Goal: Information Seeking & Learning: Learn about a topic

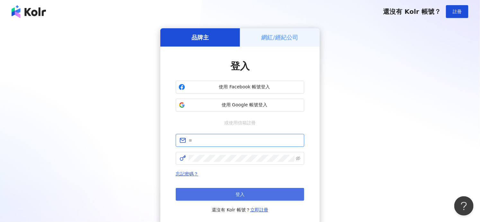
type input "**********"
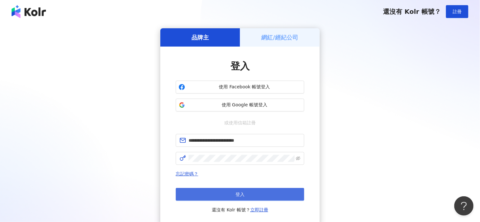
click at [238, 194] on span "登入" at bounding box center [239, 194] width 9 height 5
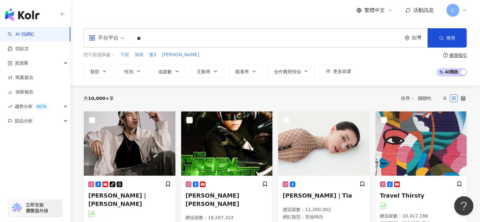
type input "*"
type input "*****"
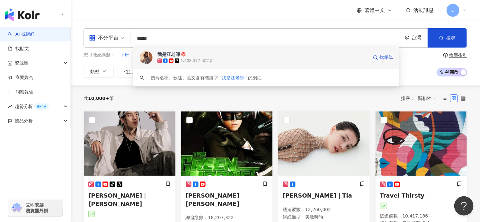
click at [190, 58] on div "1,408,377 追蹤者" at bounding box center [196, 60] width 32 height 5
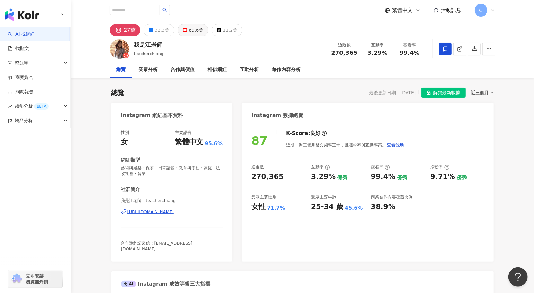
click at [195, 34] on div "69.6萬" at bounding box center [196, 30] width 14 height 9
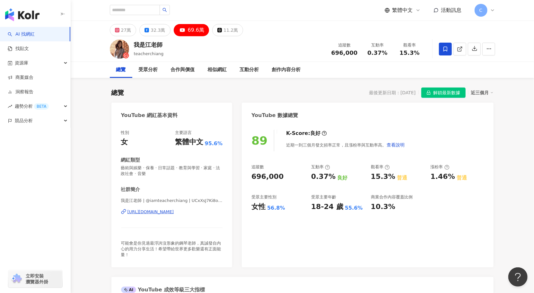
click at [174, 209] on div "[URL][DOMAIN_NAME]" at bounding box center [150, 212] width 47 height 6
drag, startPoint x: 389, startPoint y: 54, endPoint x: 366, endPoint y: 55, distance: 23.5
click at [366, 55] on div "0.37%" at bounding box center [377, 53] width 24 height 6
copy span "0.37%"
click at [174, 209] on div "[URL][DOMAIN_NAME]" at bounding box center [150, 212] width 47 height 6
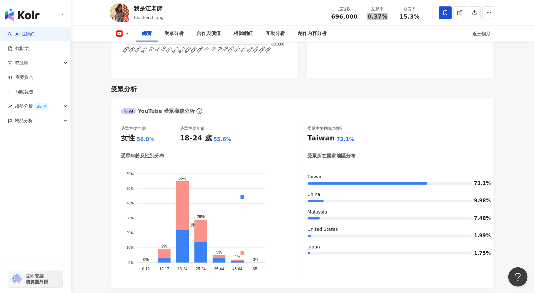
scroll to position [517, 0]
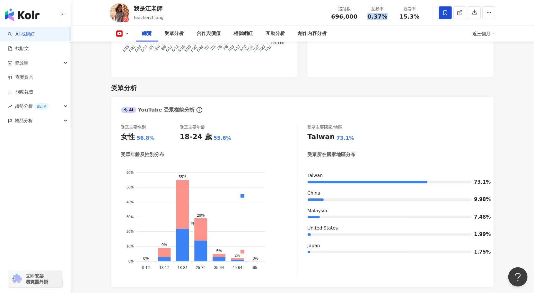
click at [31, 36] on link "AI 找網紅" at bounding box center [21, 34] width 27 height 6
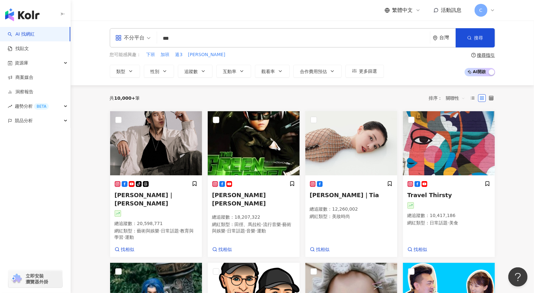
click at [200, 42] on input "***" at bounding box center [294, 38] width 268 height 12
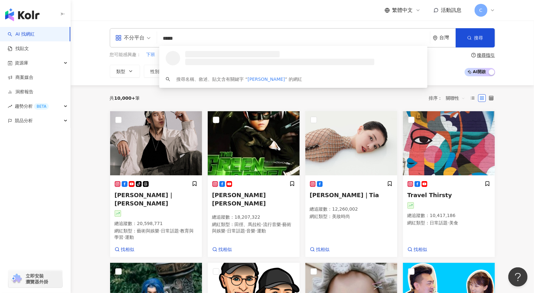
type input "***"
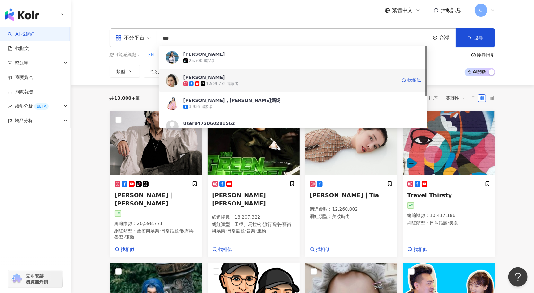
click at [254, 82] on div "1,509,772 追蹤者" at bounding box center [289, 84] width 213 height 6
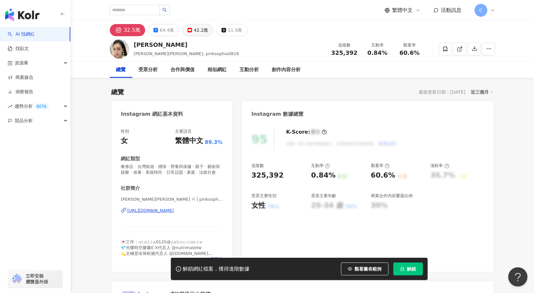
click at [204, 32] on div "42.2萬" at bounding box center [201, 30] width 14 height 9
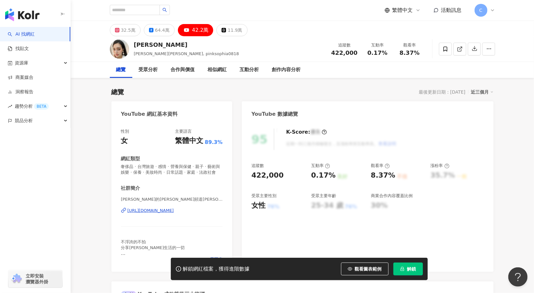
click at [408, 273] on button "解鎖" at bounding box center [408, 269] width 30 height 13
click at [174, 214] on div "https://www.youtube.com/channel/UCOuNgPNOZkOs1aQb-EEdFXA" at bounding box center [150, 211] width 47 height 6
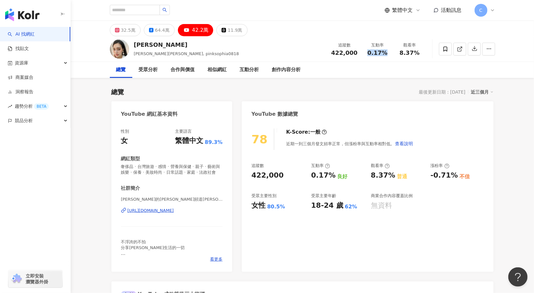
click at [370, 54] on div "0.17%" at bounding box center [377, 53] width 24 height 6
copy span "0.17%"
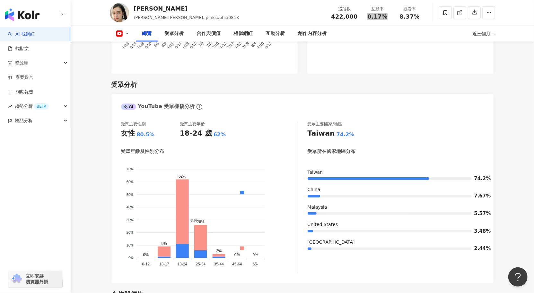
scroll to position [545, 0]
